Goal: Book appointment/travel/reservation

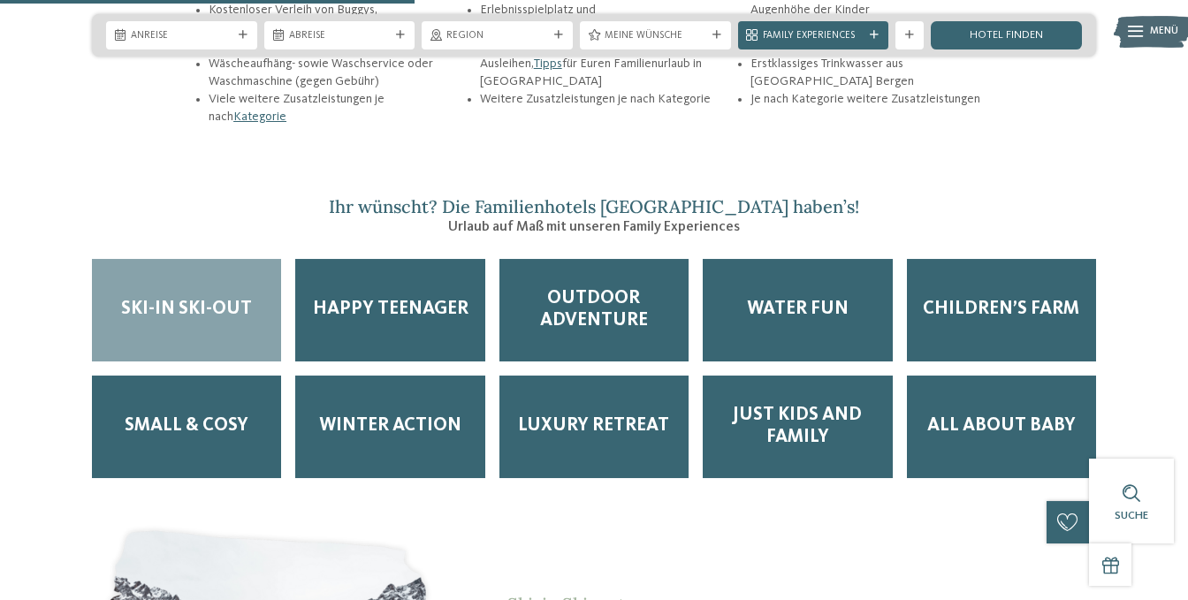
scroll to position [2239, 0]
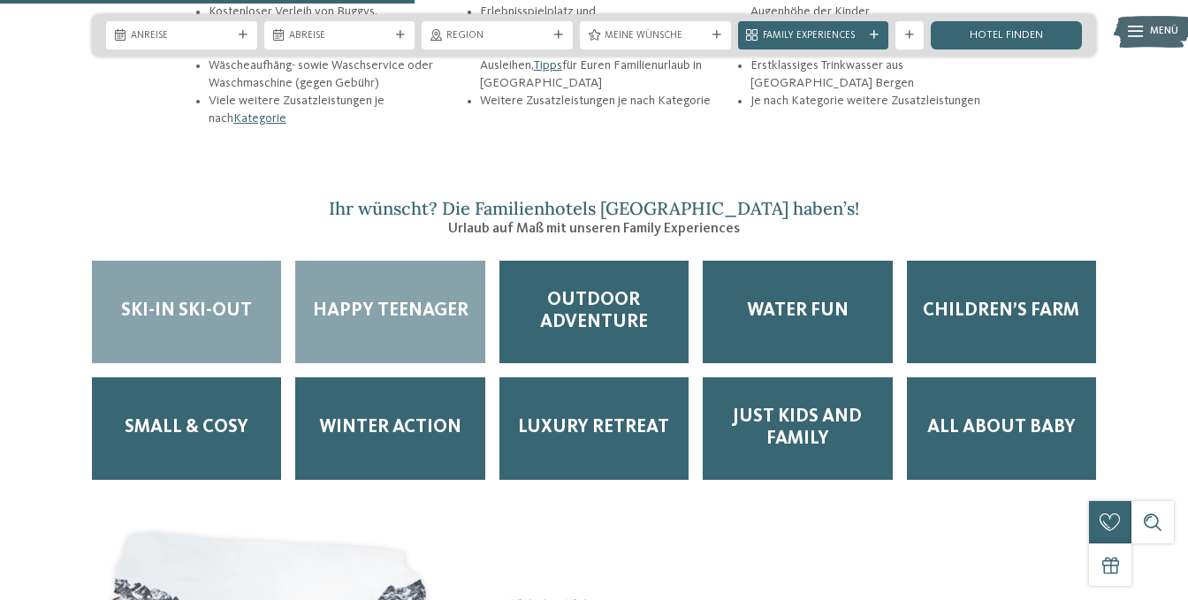
click at [427, 279] on div "Happy Teenager" at bounding box center [389, 312] width 189 height 102
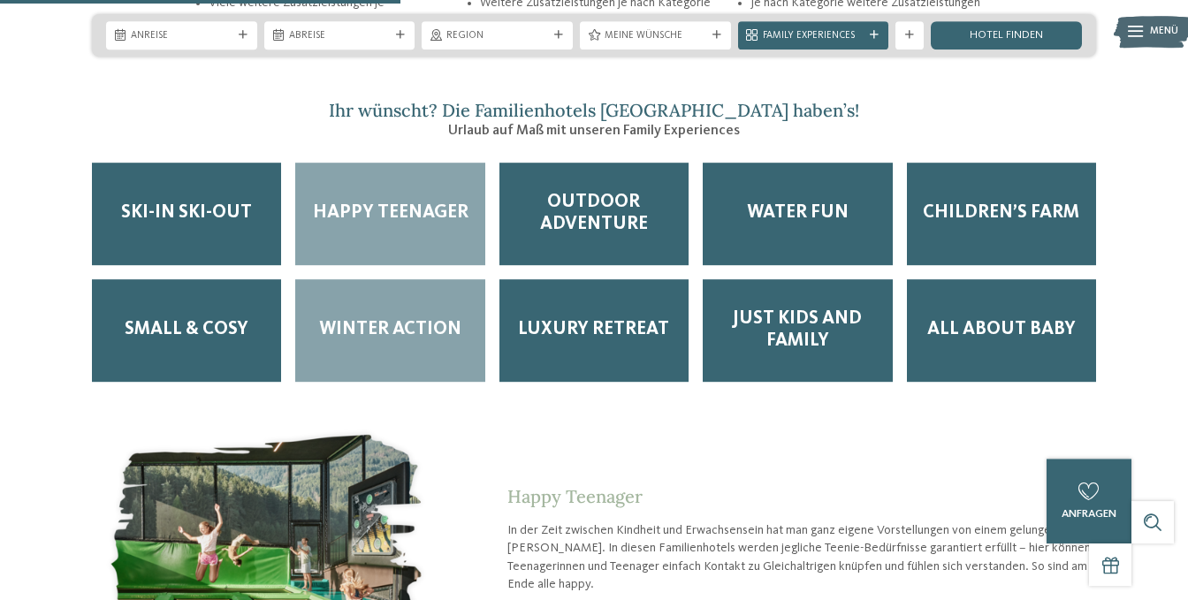
scroll to position [2519, 0]
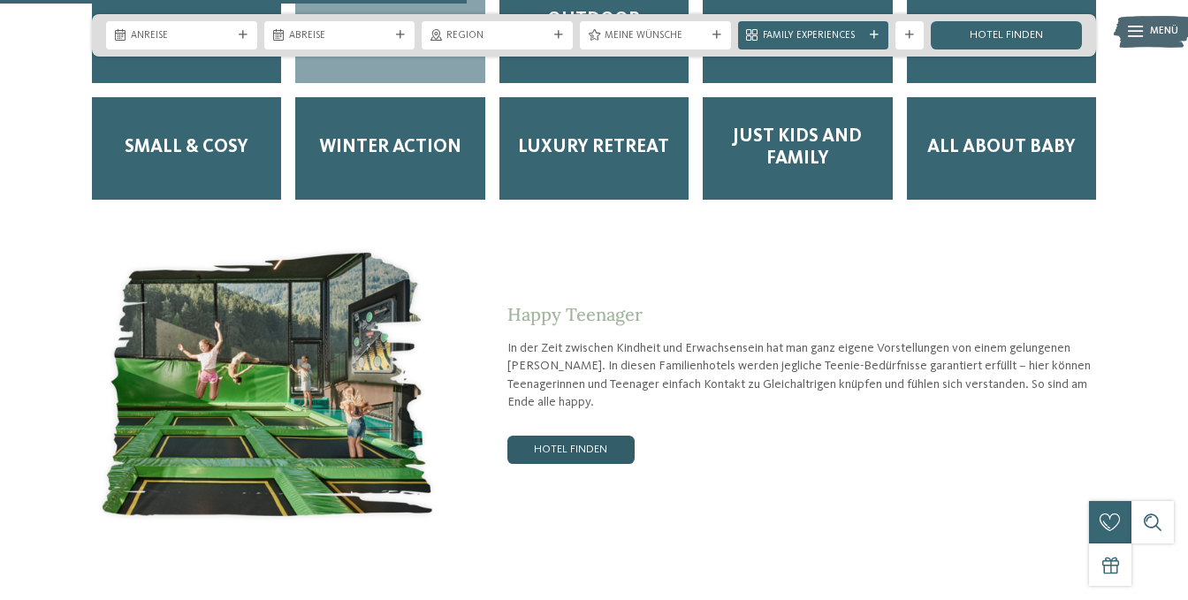
click at [560, 436] on link "Hotel finden" at bounding box center [570, 450] width 127 height 28
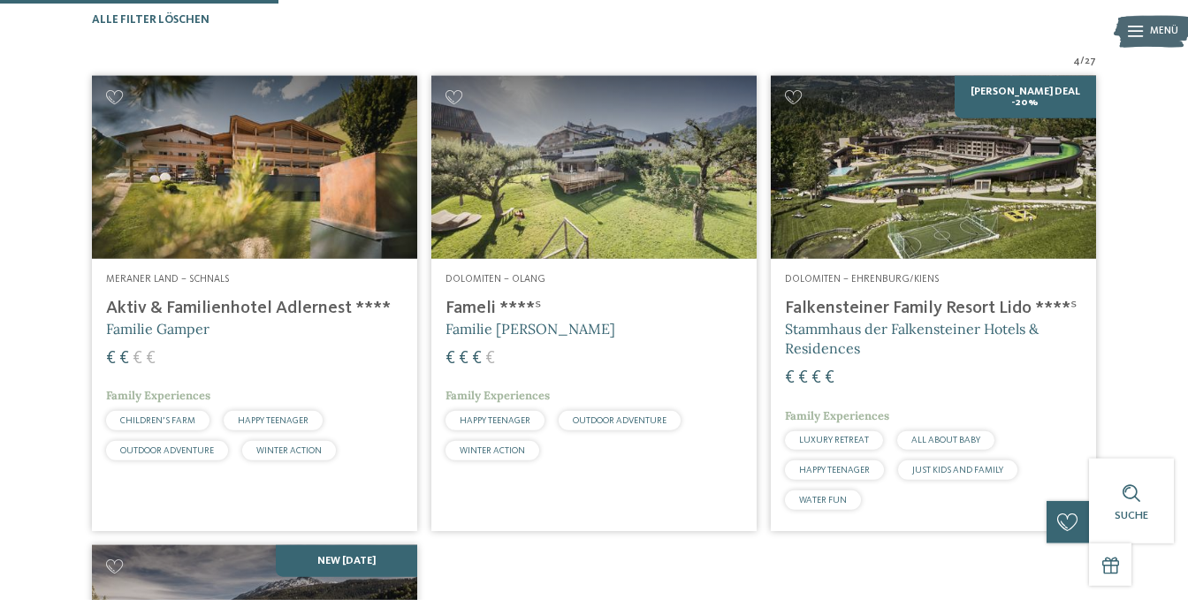
scroll to position [467, 0]
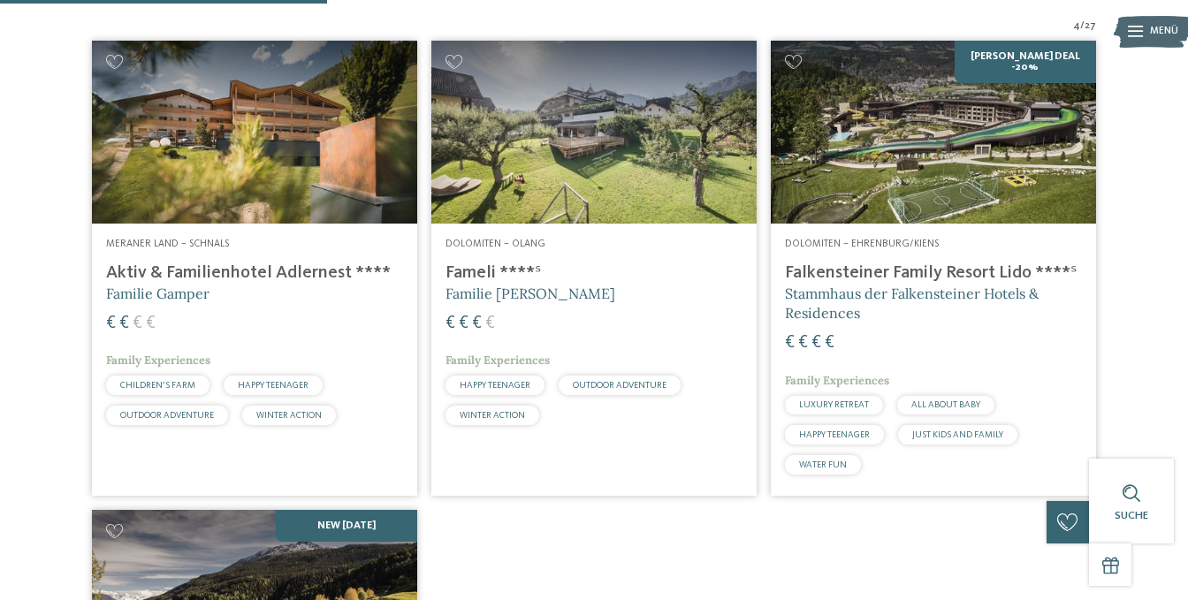
click at [940, 171] on img at bounding box center [933, 132] width 325 height 183
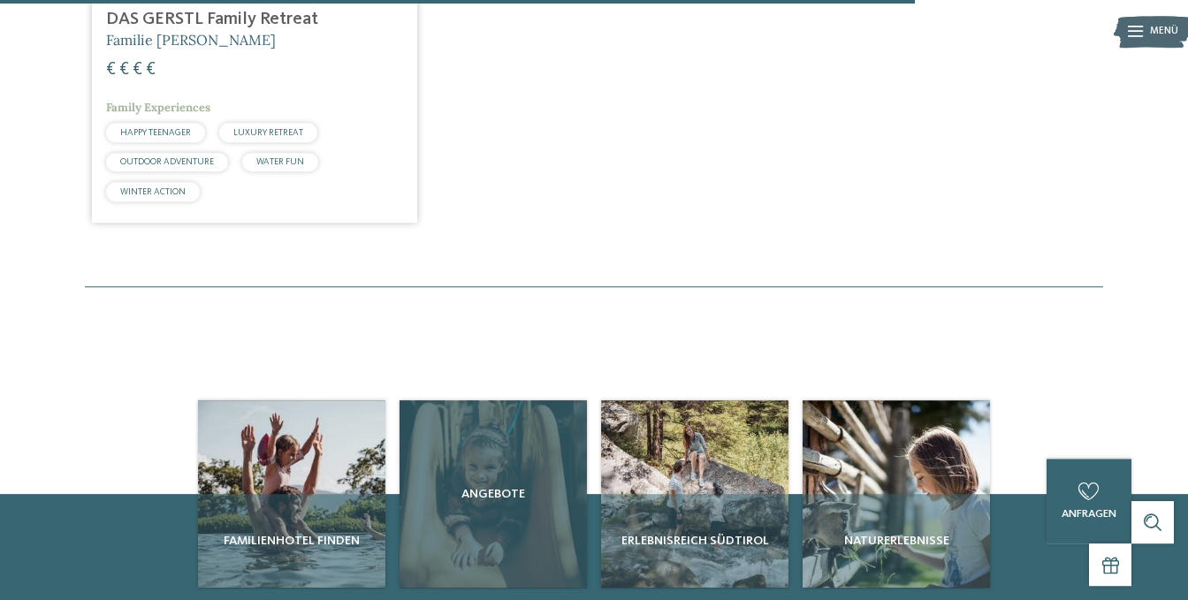
scroll to position [1306, 0]
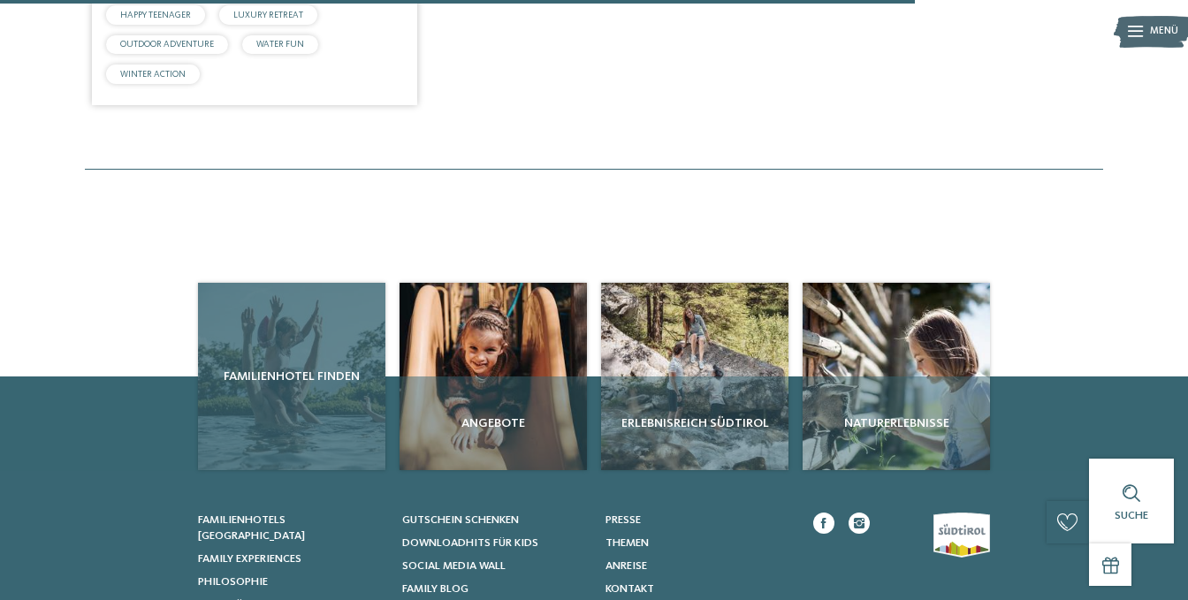
click at [321, 385] on span "Familienhotel finden" at bounding box center [291, 377] width 173 height 18
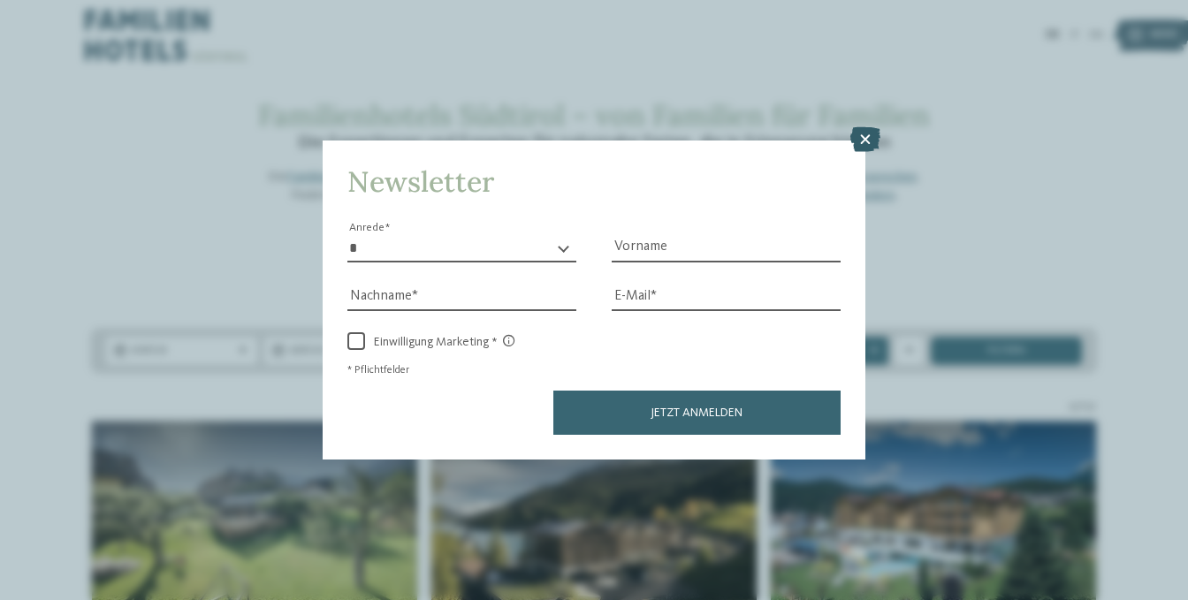
click at [871, 131] on icon at bounding box center [865, 139] width 30 height 25
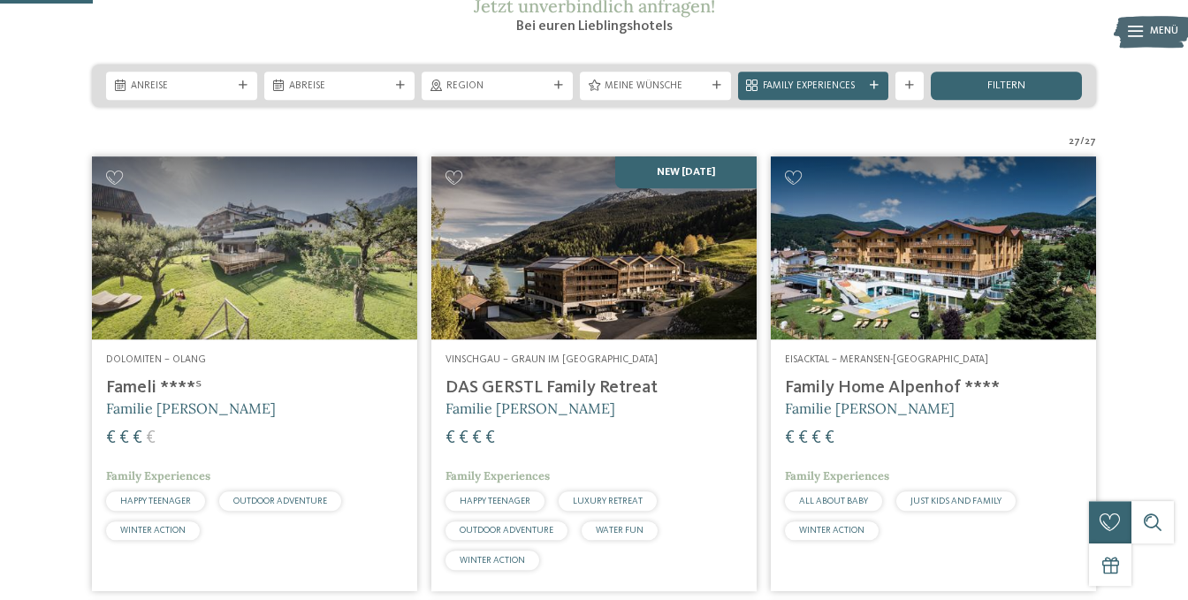
scroll to position [186, 0]
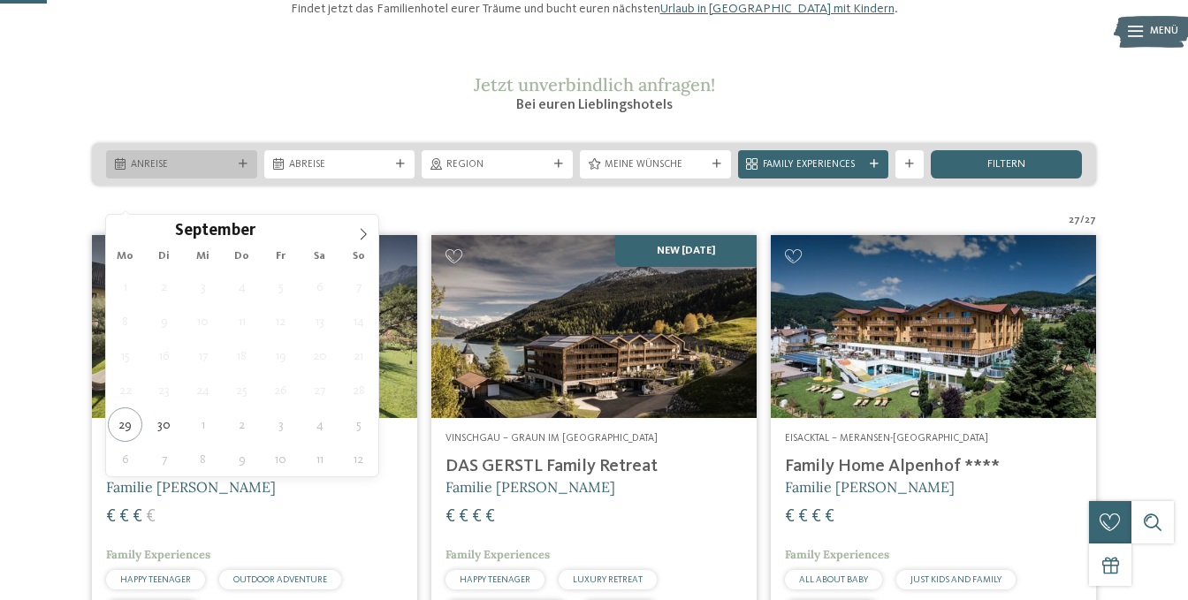
click at [249, 169] on div at bounding box center [243, 164] width 14 height 9
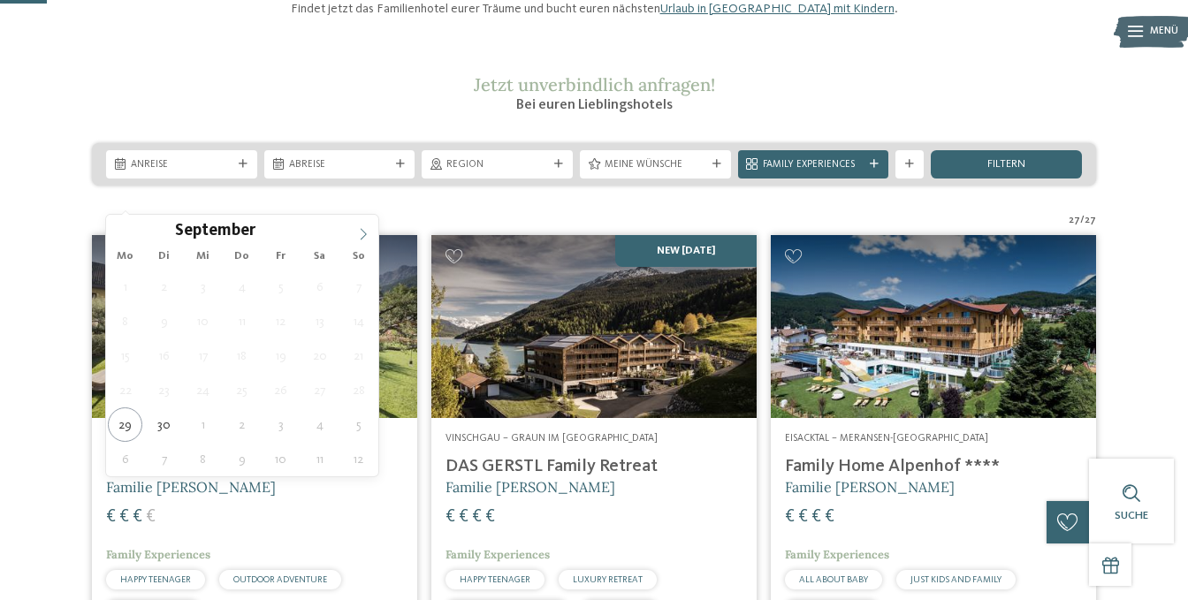
click at [370, 234] on span at bounding box center [363, 230] width 30 height 30
type input "****"
click at [370, 234] on span at bounding box center [363, 230] width 30 height 30
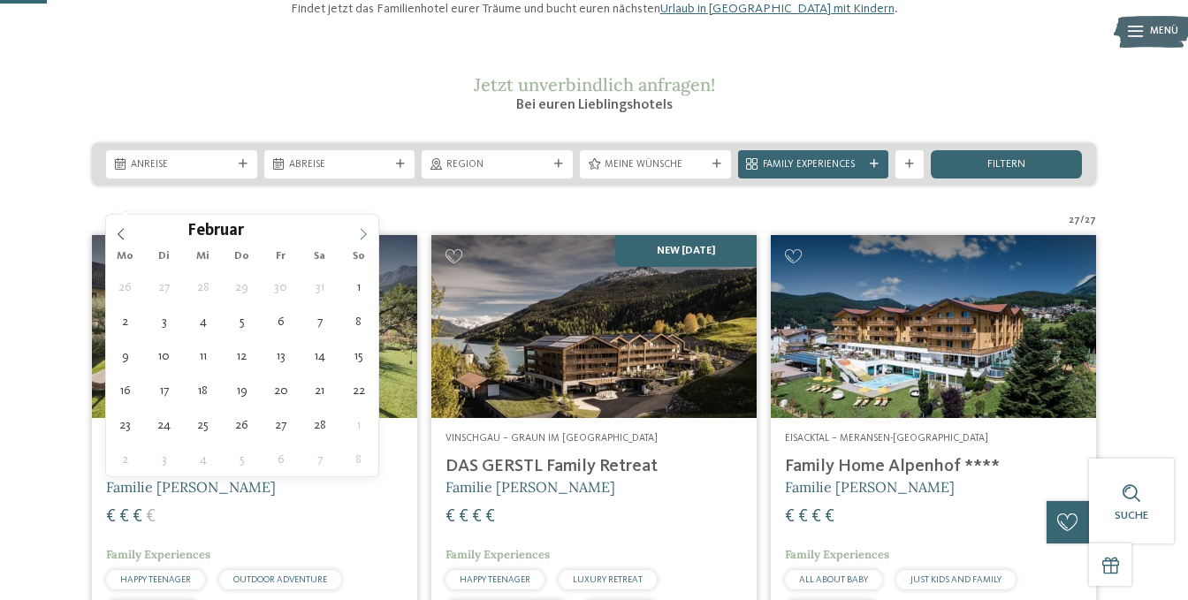
click at [370, 234] on span at bounding box center [363, 230] width 30 height 30
click at [369, 235] on icon at bounding box center [363, 234] width 12 height 12
click at [369, 235] on span at bounding box center [363, 230] width 30 height 30
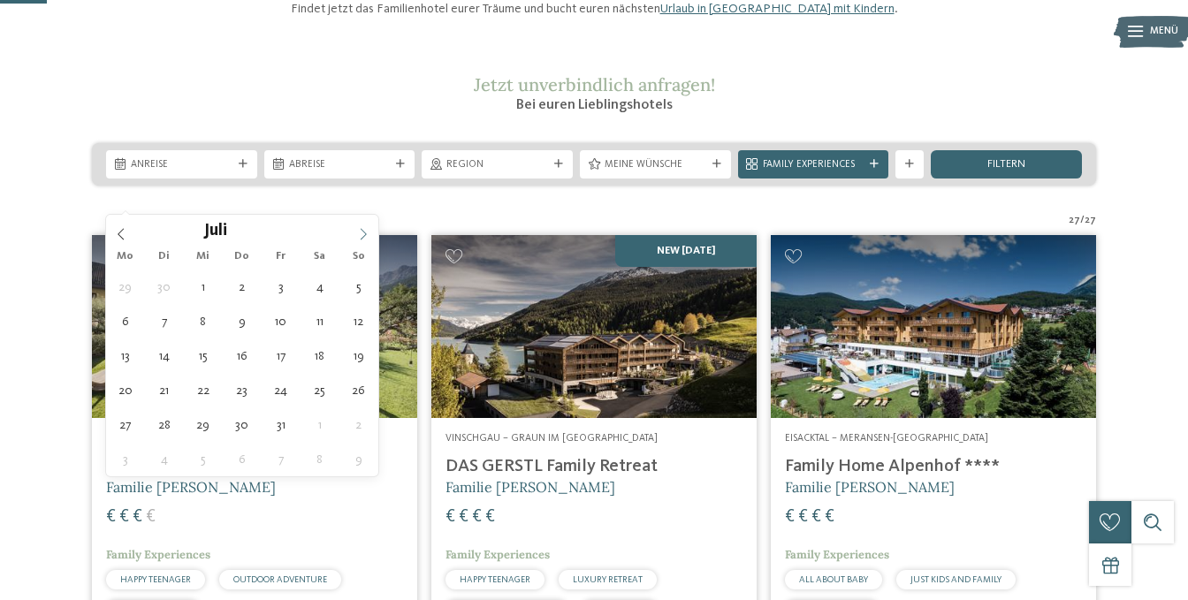
click at [369, 235] on span at bounding box center [363, 230] width 30 height 30
type div "04.07.2026"
type input "****"
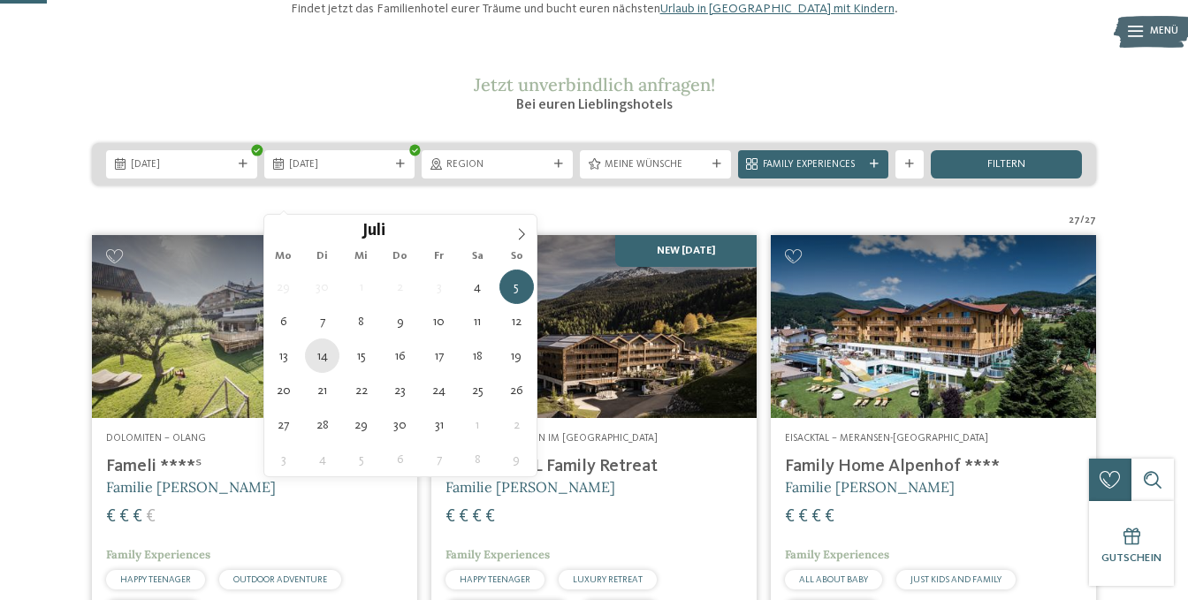
type div "14.07.2026"
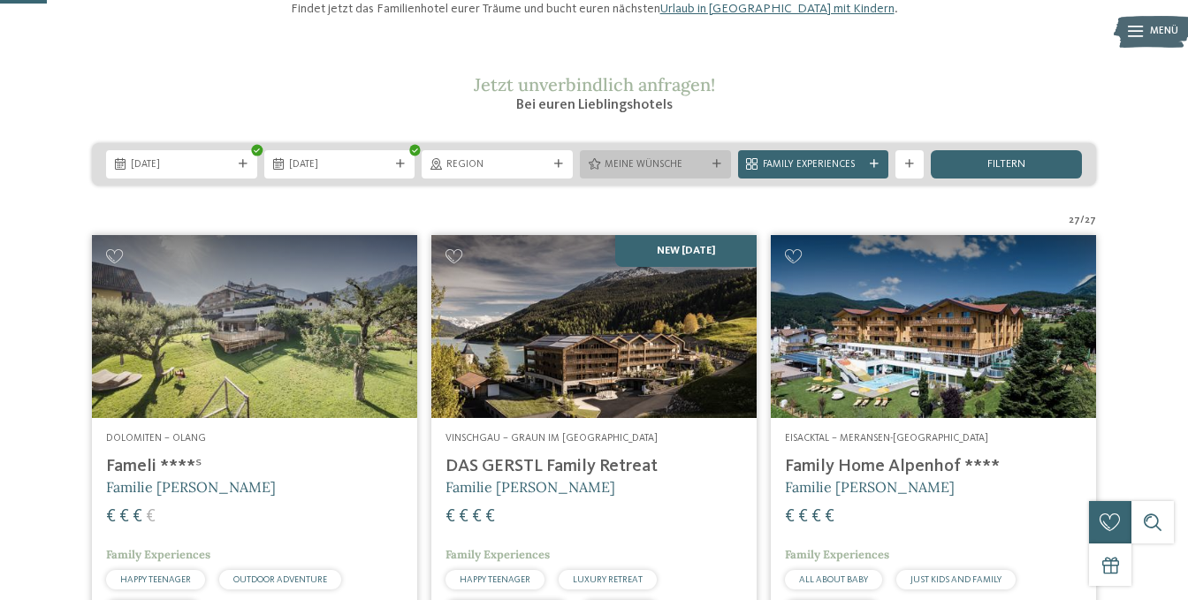
click at [694, 172] on span "Meine Wünsche" at bounding box center [655, 165] width 102 height 14
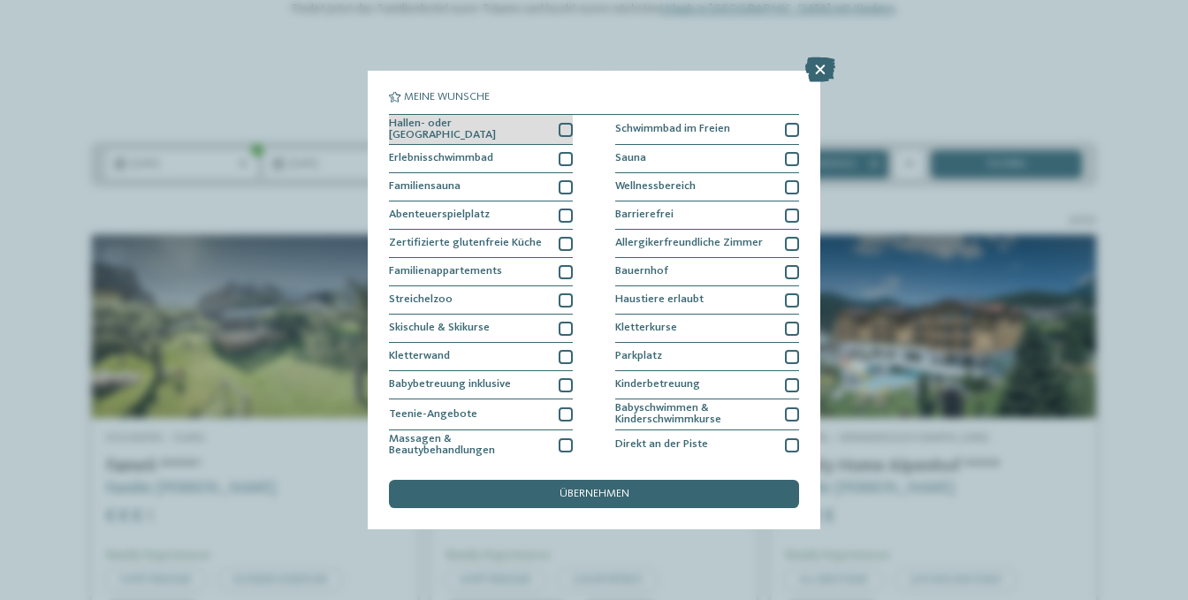
click at [568, 126] on div at bounding box center [565, 130] width 14 height 14
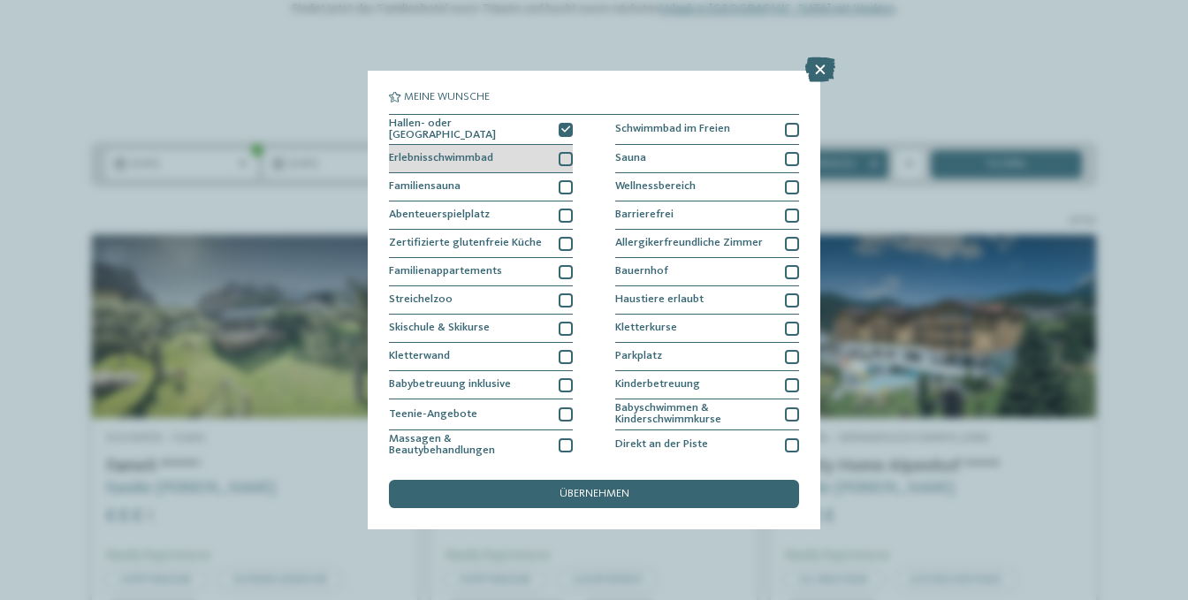
click at [566, 161] on div at bounding box center [565, 159] width 14 height 14
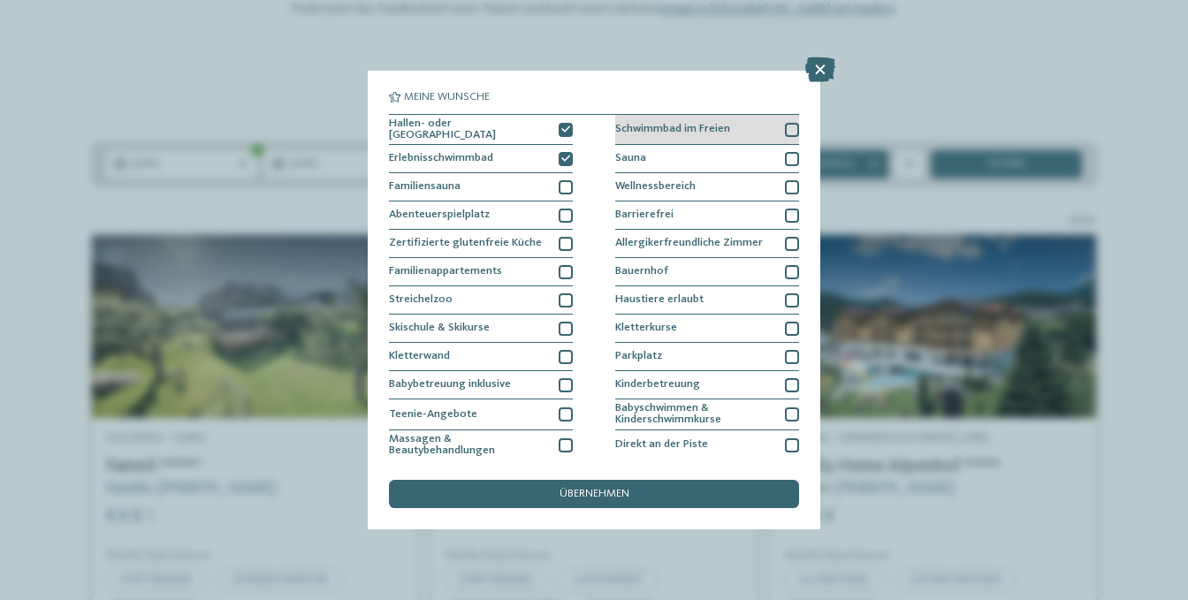
click at [788, 128] on div at bounding box center [792, 130] width 14 height 14
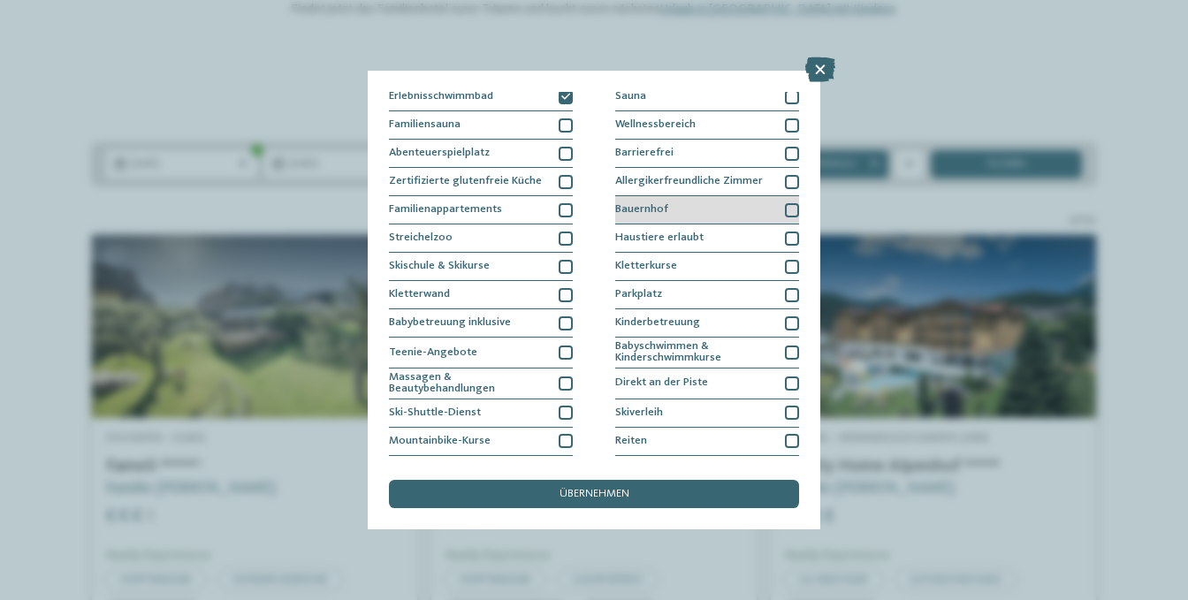
scroll to position [85, 0]
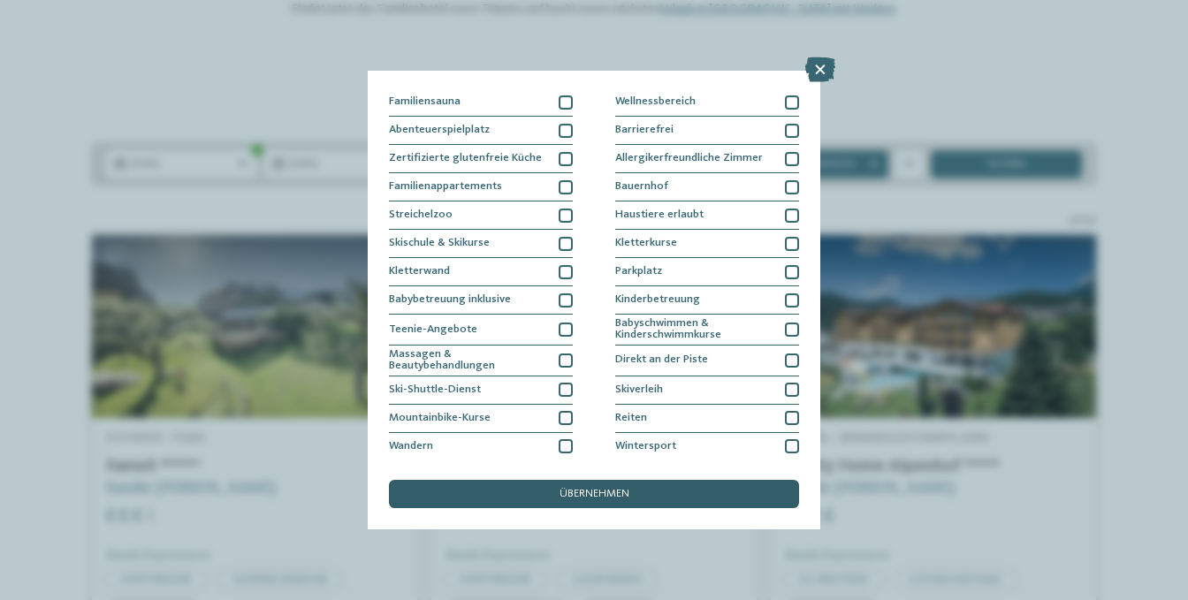
click at [579, 497] on span "übernehmen" at bounding box center [594, 494] width 70 height 11
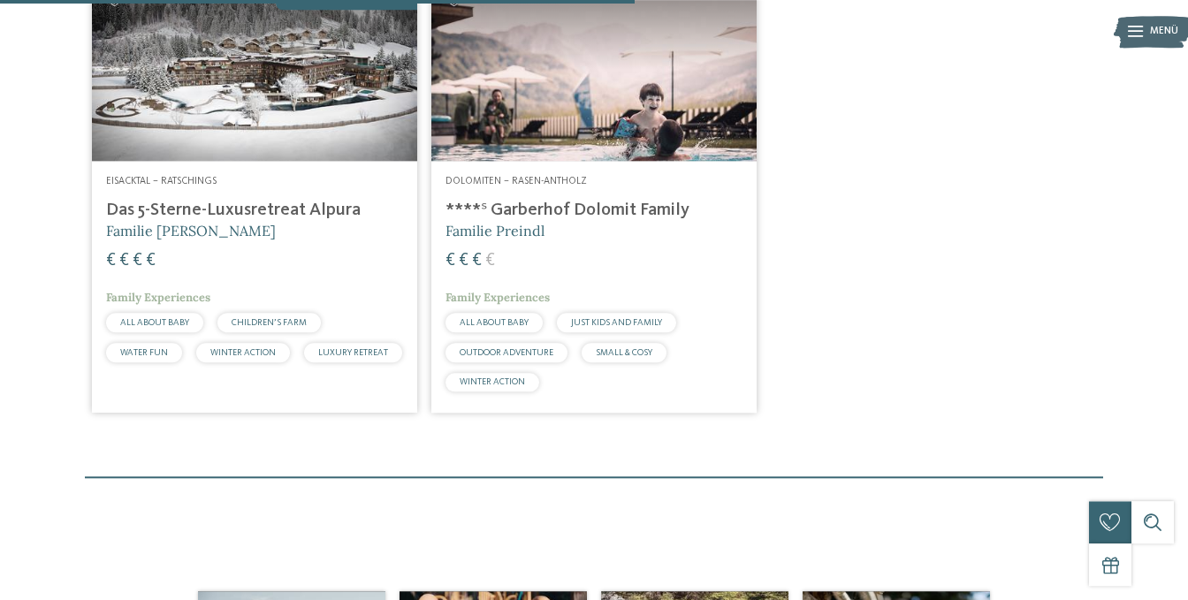
scroll to position [437, 0]
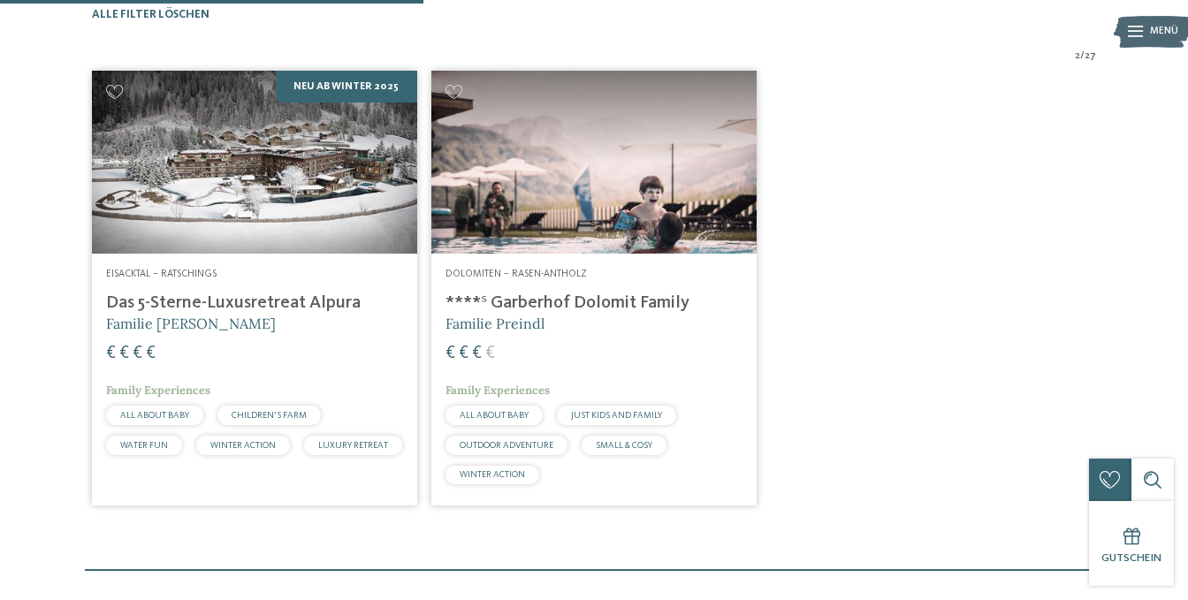
click at [298, 207] on img at bounding box center [254, 162] width 325 height 183
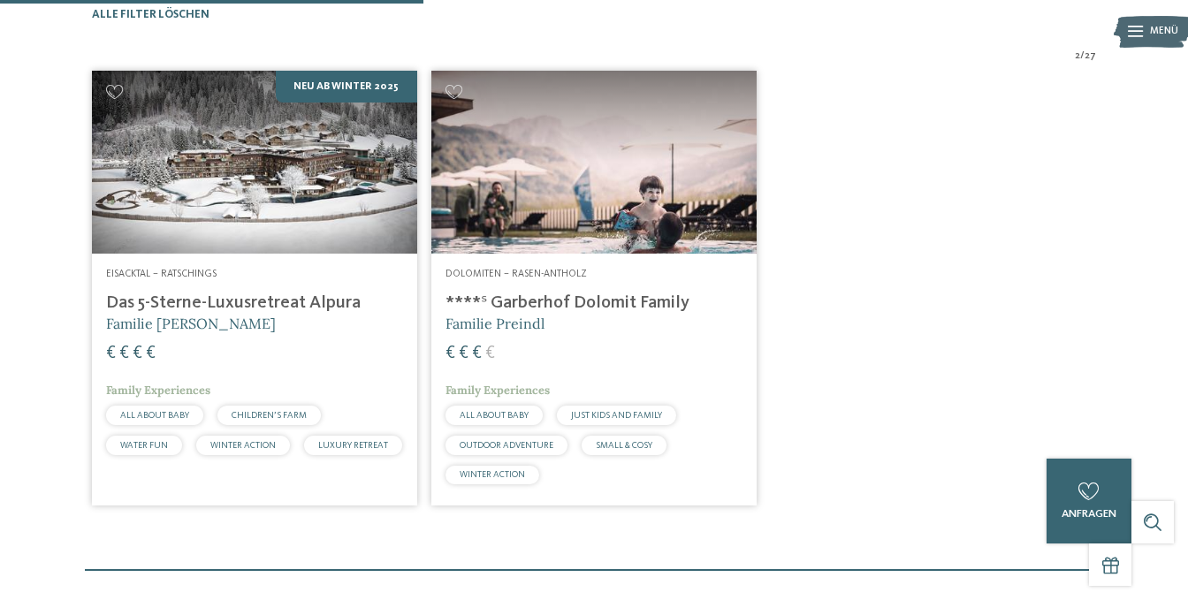
click at [583, 250] on img at bounding box center [593, 162] width 325 height 183
click at [593, 254] on img at bounding box center [593, 162] width 325 height 183
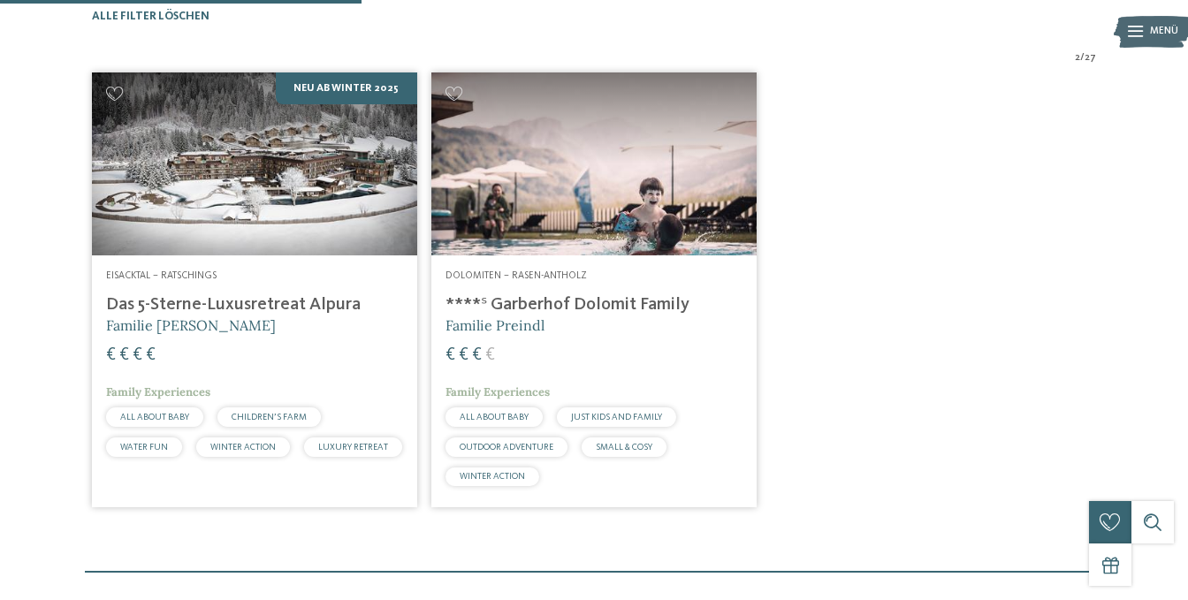
scroll to position [437, 0]
